Goal: Information Seeking & Learning: Learn about a topic

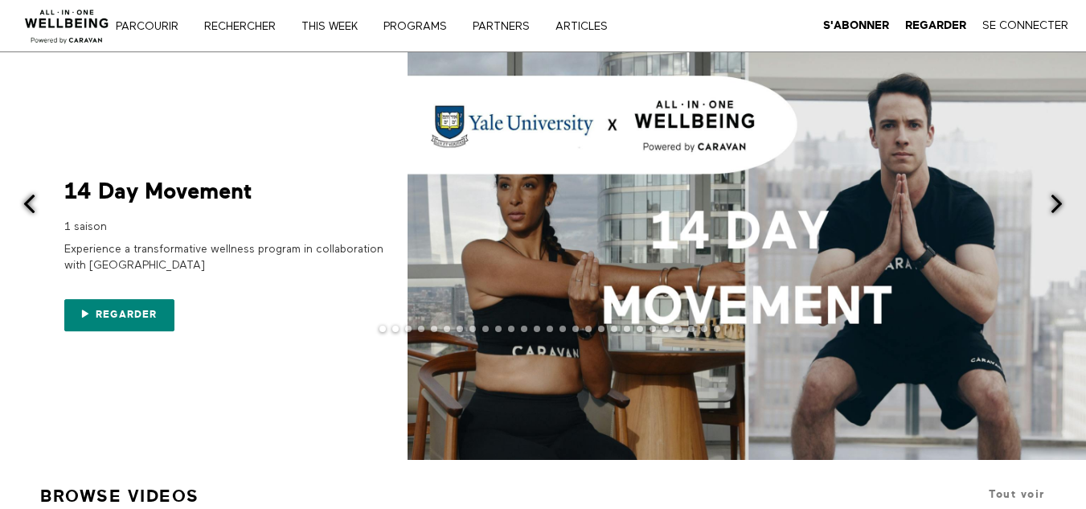
click at [291, 101] on div at bounding box center [543, 255] width 1086 height 407
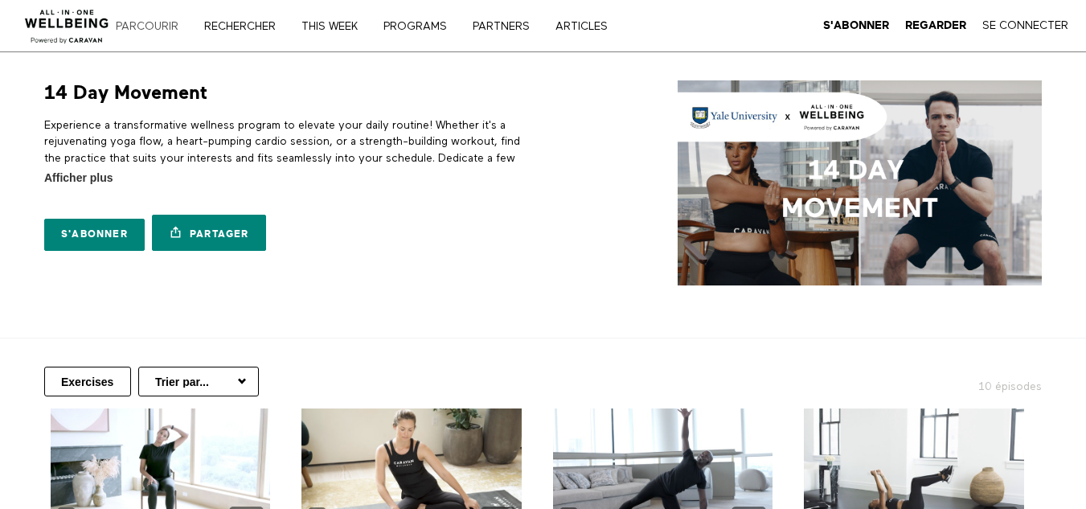
click at [153, 26] on link "Parcourir" at bounding box center [152, 26] width 85 height 11
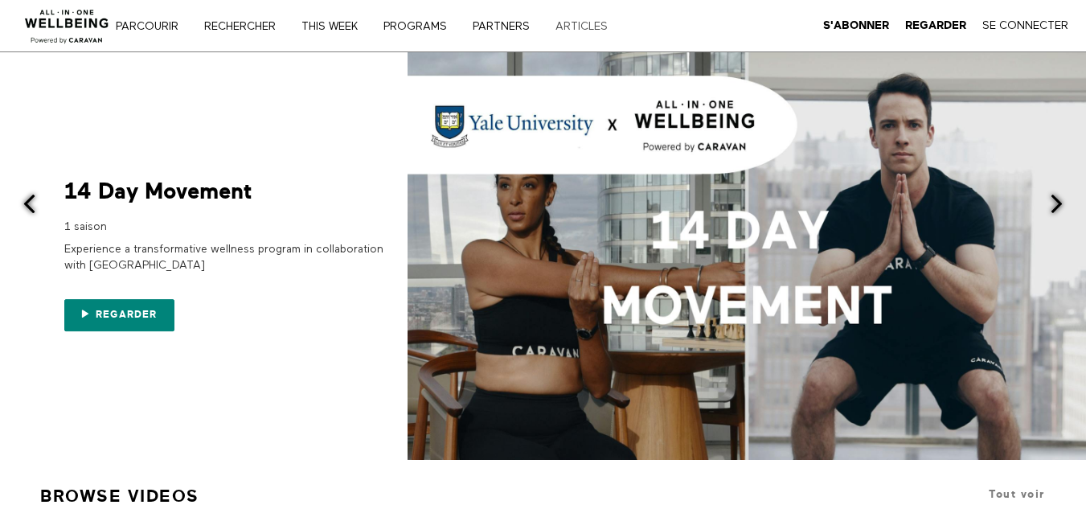
click at [582, 29] on link "ARTICLES" at bounding box center [587, 26] width 75 height 11
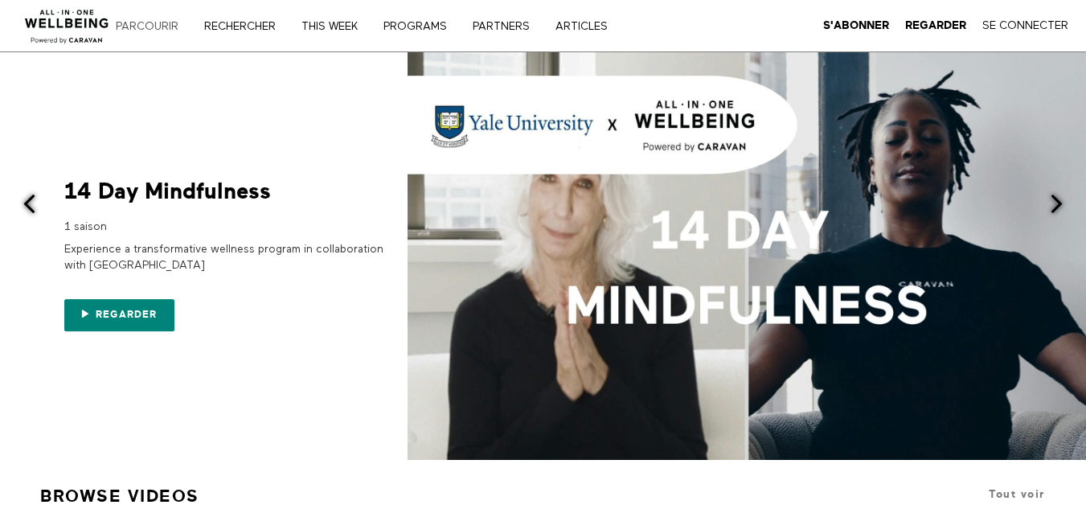
click at [141, 29] on link "Parcourir" at bounding box center [152, 26] width 85 height 11
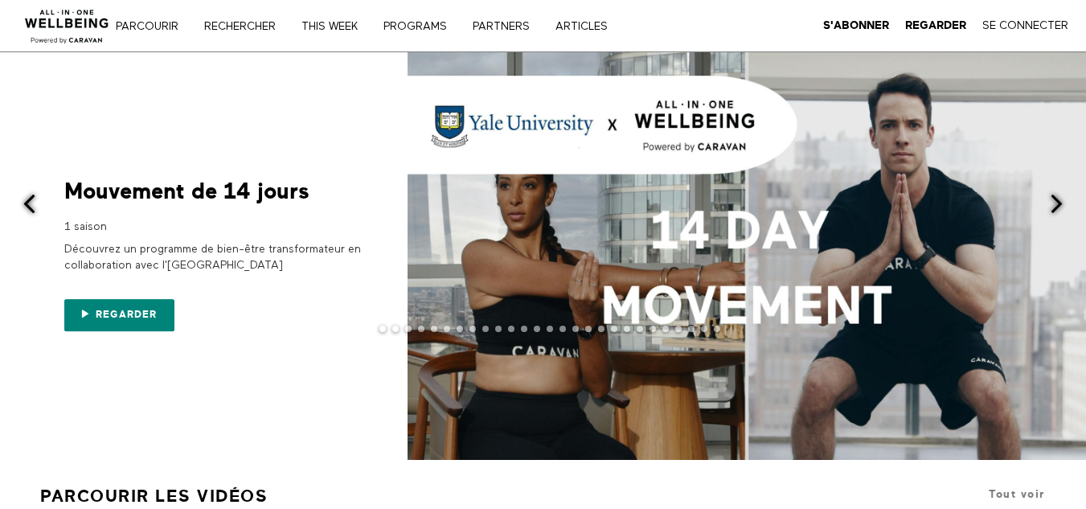
click at [350, 93] on div at bounding box center [543, 255] width 1086 height 407
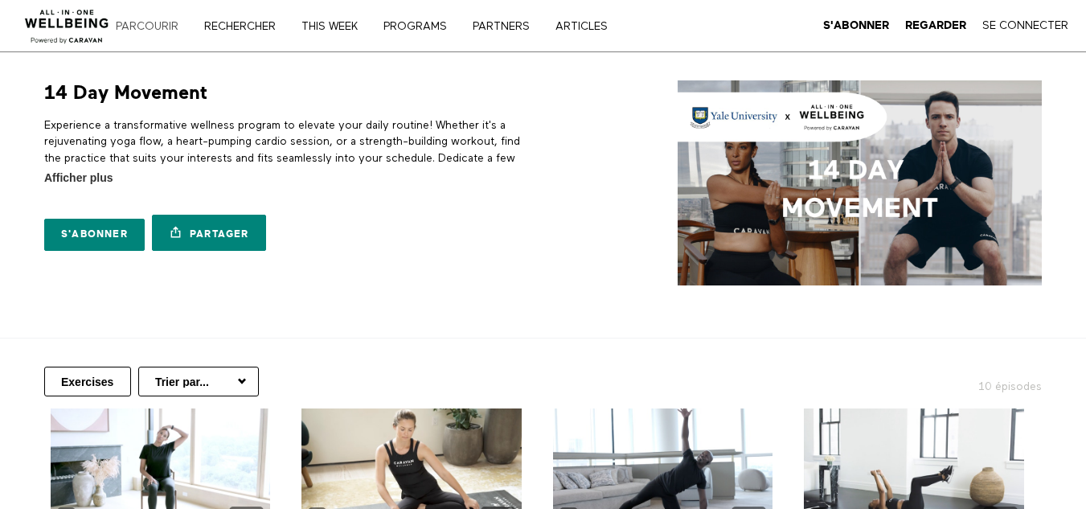
click at [159, 24] on link "Parcourir" at bounding box center [152, 26] width 85 height 11
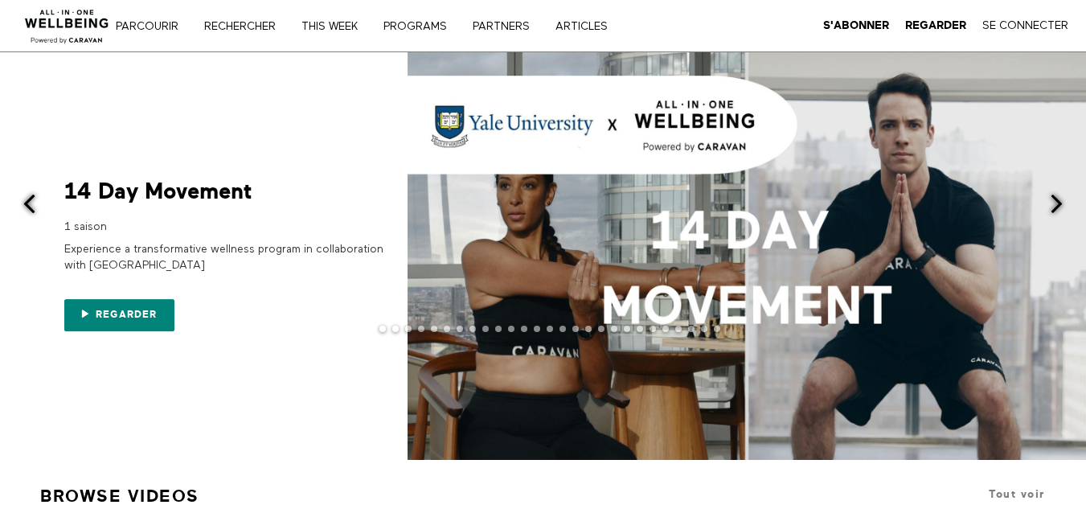
click at [23, 210] on span at bounding box center [29, 204] width 20 height 20
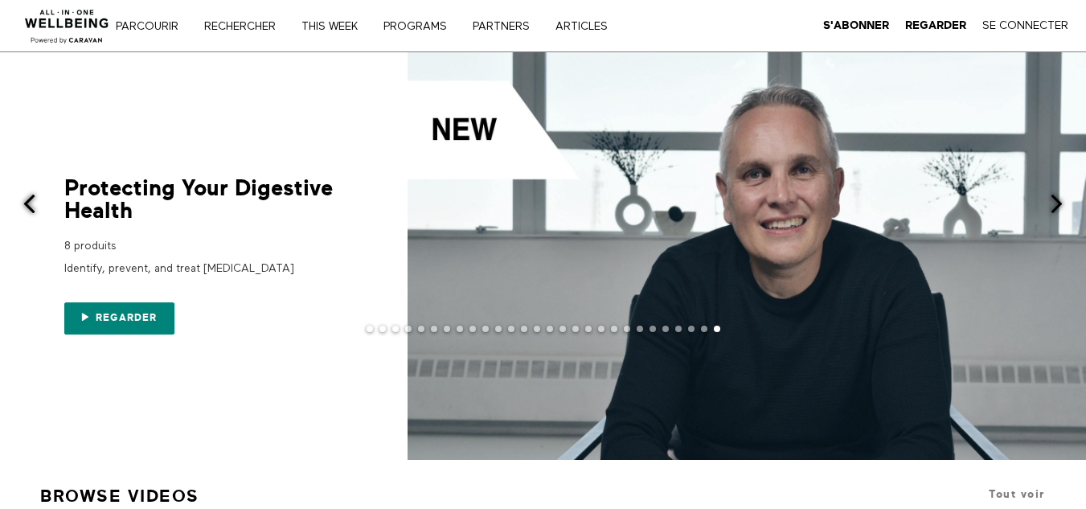
click at [23, 210] on span at bounding box center [29, 204] width 20 height 20
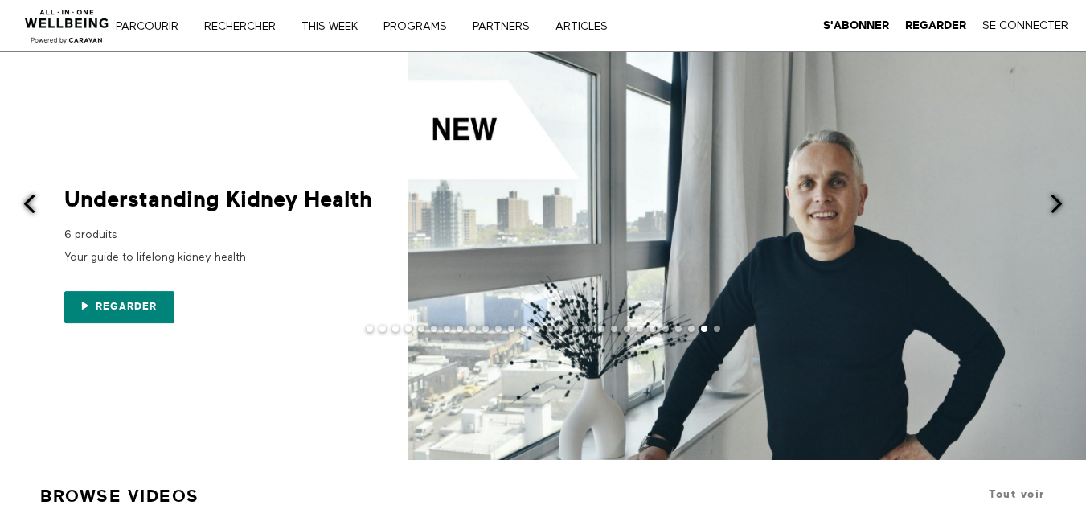
click at [23, 210] on span at bounding box center [29, 204] width 20 height 20
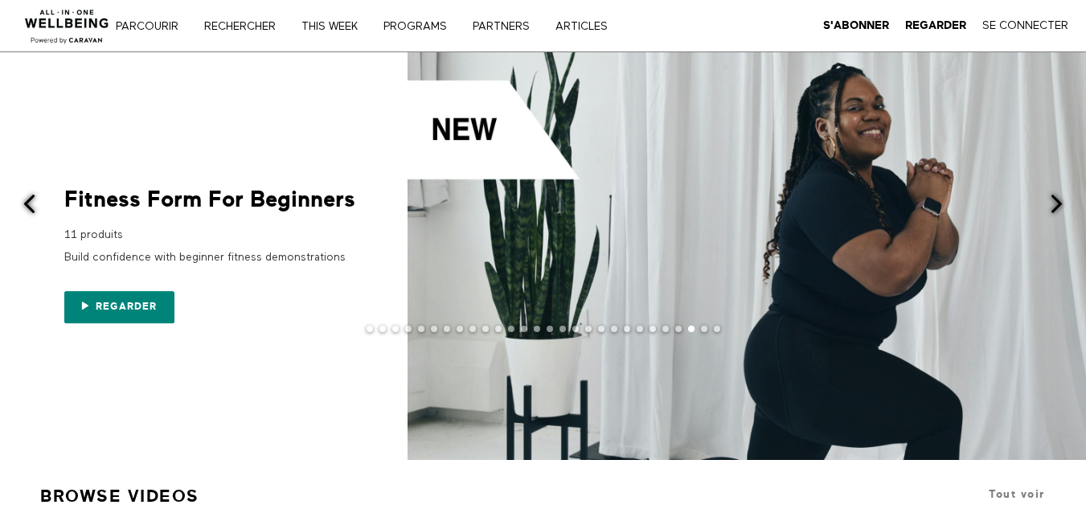
click at [23, 210] on span at bounding box center [29, 204] width 20 height 20
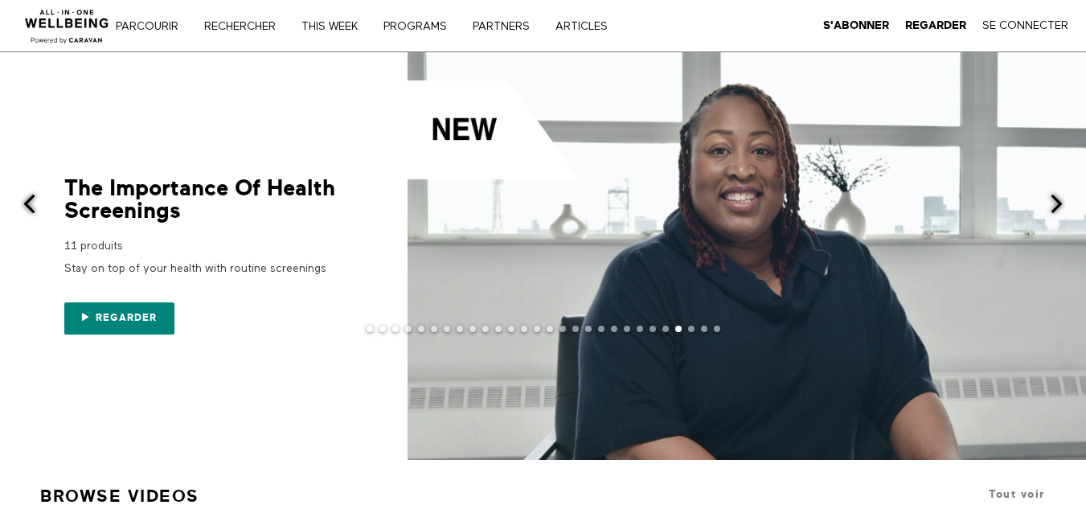
click at [23, 210] on span at bounding box center [29, 204] width 20 height 20
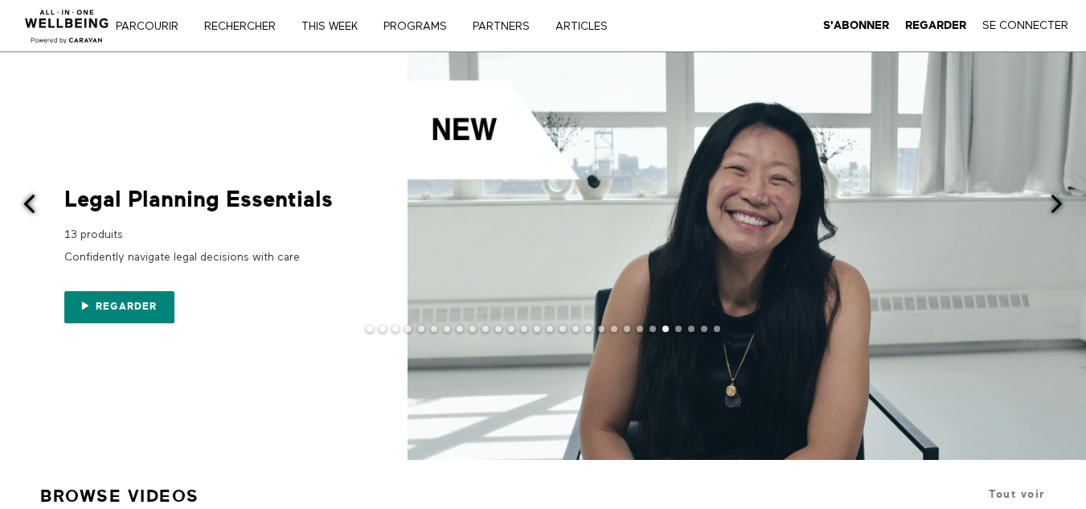
click at [23, 210] on span at bounding box center [29, 204] width 20 height 20
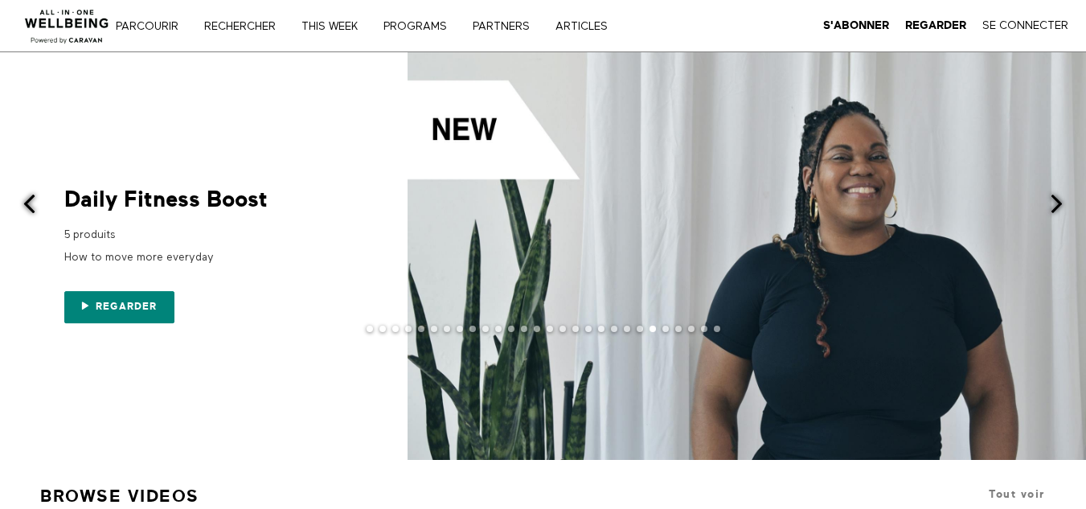
click at [23, 210] on span at bounding box center [29, 204] width 20 height 20
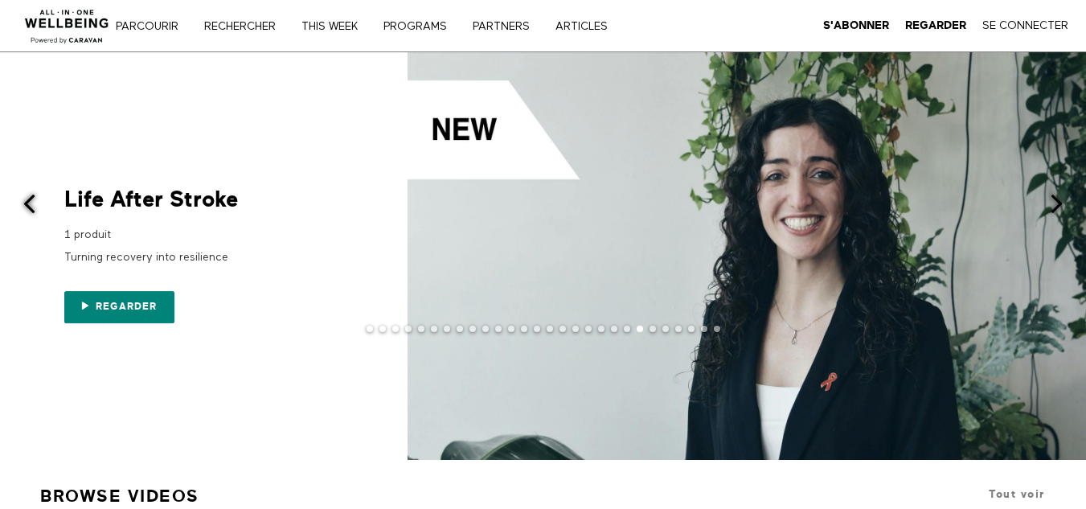
click at [23, 210] on span at bounding box center [29, 204] width 20 height 20
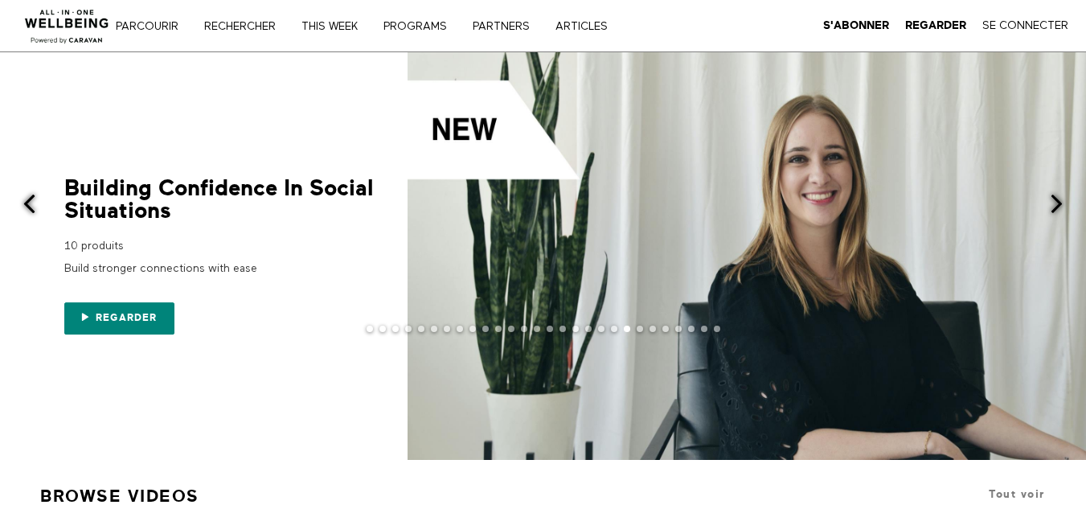
click at [23, 210] on span at bounding box center [29, 204] width 20 height 20
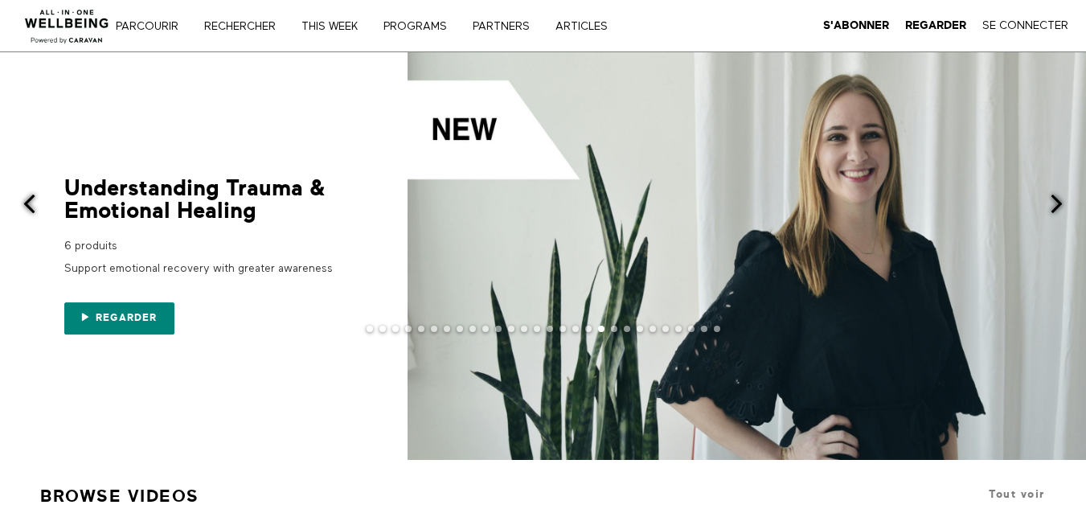
click at [23, 210] on span at bounding box center [29, 204] width 20 height 20
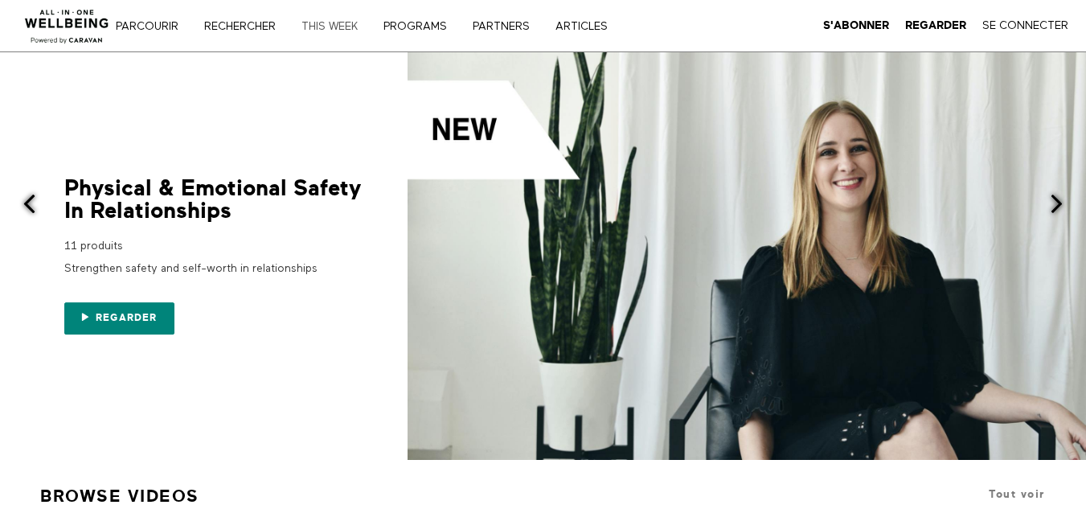
click at [340, 22] on link "THIS WEEK" at bounding box center [335, 26] width 79 height 11
click at [590, 22] on link "ARTICLES" at bounding box center [587, 26] width 75 height 11
click at [408, 33] on nav "Parcourir Rechercher THIS WEEK PROGRAMS PARTNERS ARTICLES S'abonner Regarder Se…" at bounding box center [383, 26] width 513 height 16
click at [414, 26] on link "PROGRAMS" at bounding box center [421, 26] width 86 height 11
click at [166, 314] on link "Regarder" at bounding box center [119, 318] width 110 height 32
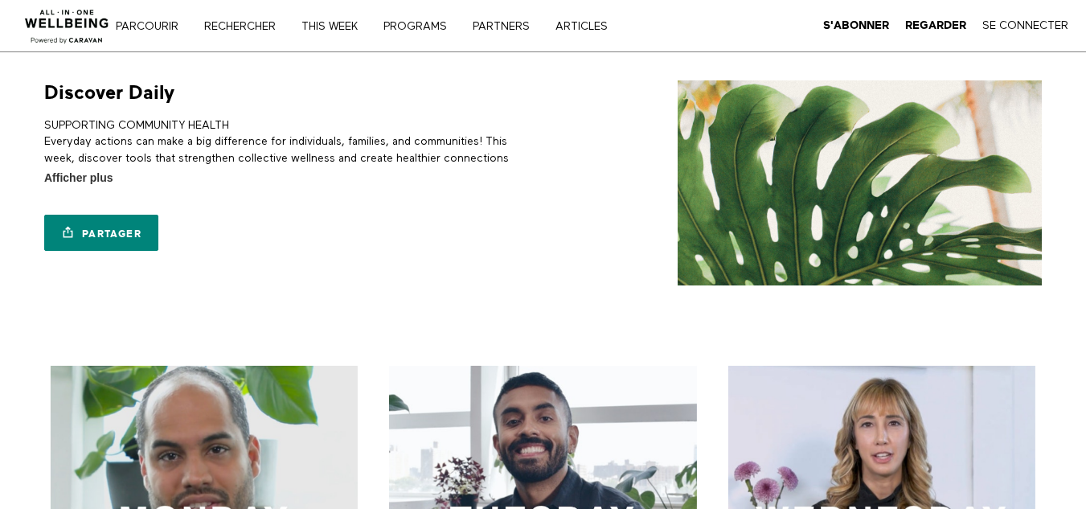
click at [555, 131] on div "Discover Daily SUPPORTING COMMUNITY HEALTH Everyday actions can make a big diff…" at bounding box center [543, 182] width 1029 height 205
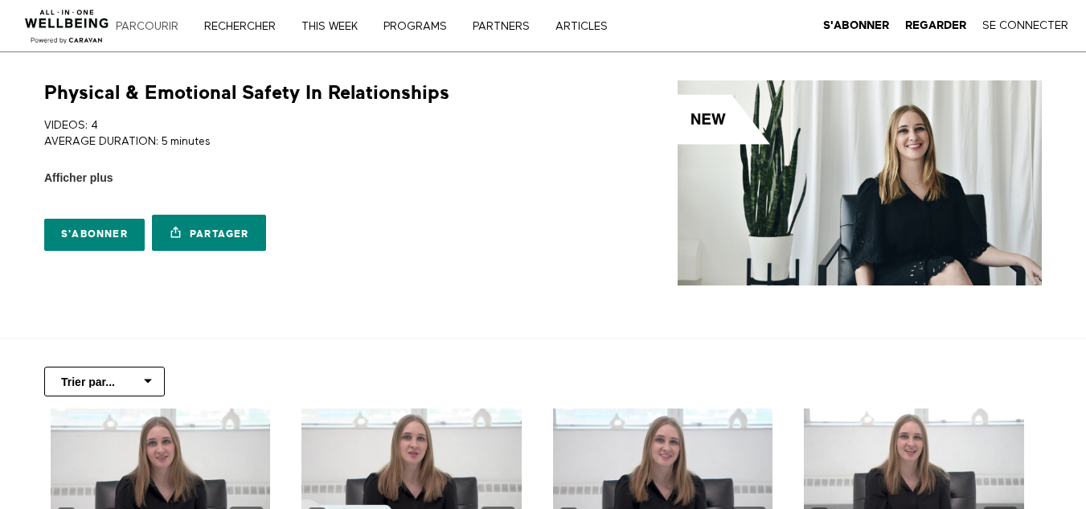
click at [162, 23] on link "Parcourir" at bounding box center [152, 26] width 85 height 11
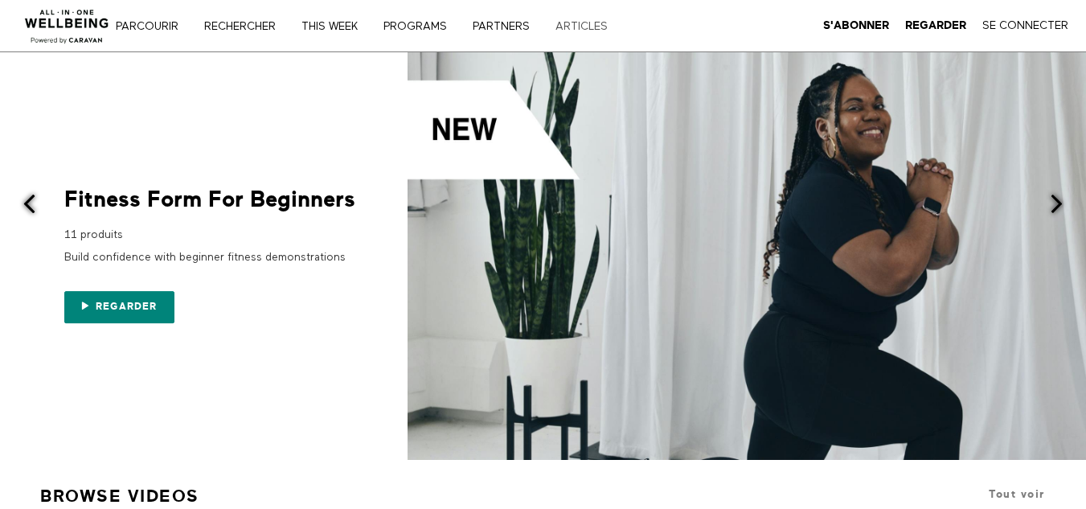
click at [604, 25] on link "ARTICLES" at bounding box center [587, 26] width 75 height 11
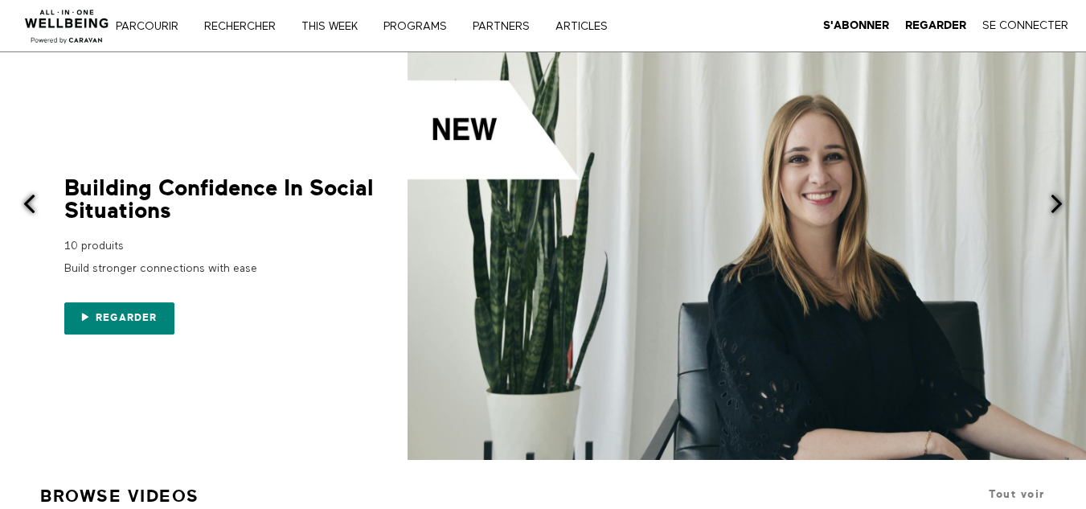
click at [691, 9] on div "Parcourir Rechercher THIS WEEK PROGRAMS PARTNERS ARTICLES S'abonner Regarder Se…" at bounding box center [373, 25] width 747 height 51
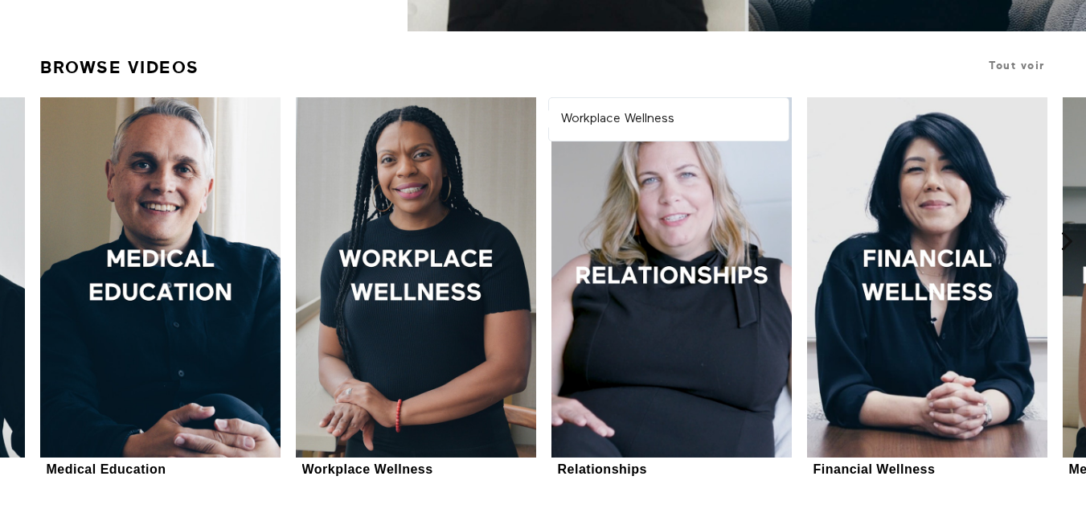
scroll to position [402, 0]
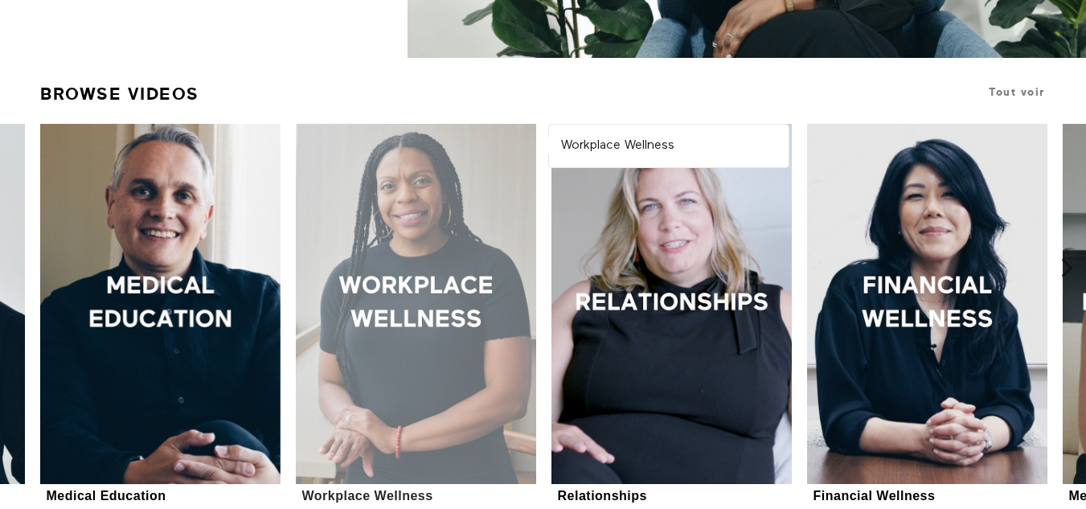
scroll to position [509, 0]
